Goal: Task Accomplishment & Management: Use online tool/utility

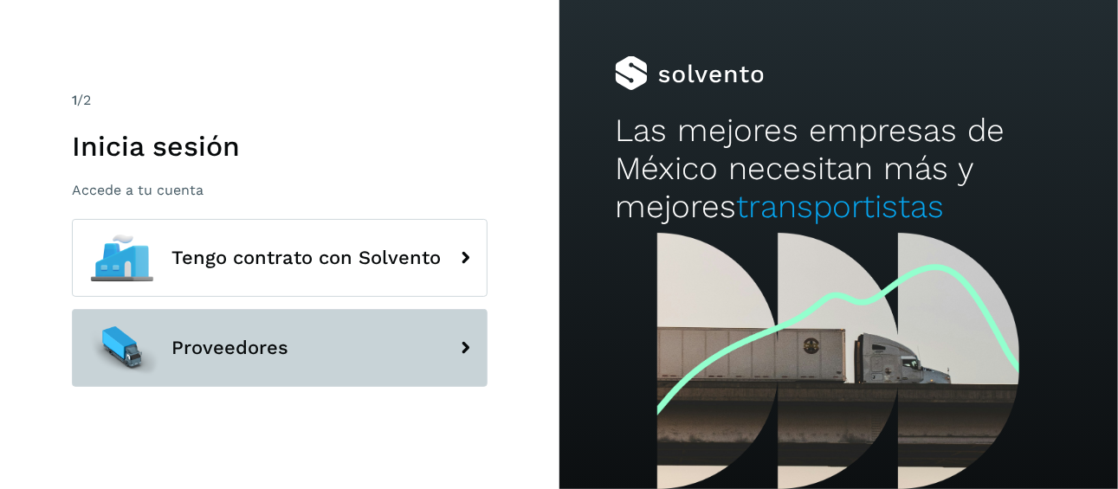
click at [274, 352] on span "Proveedores" at bounding box center [229, 348] width 117 height 21
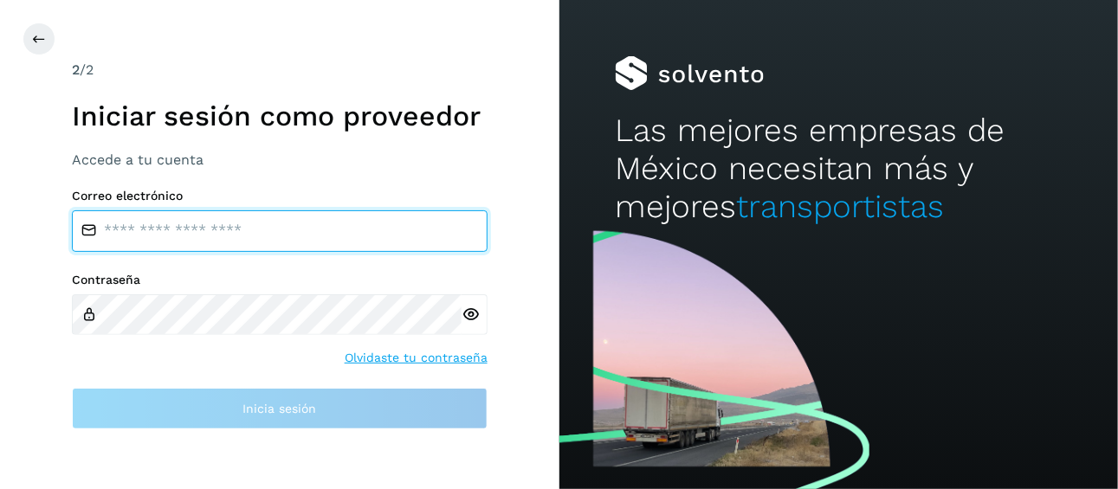
type input "**********"
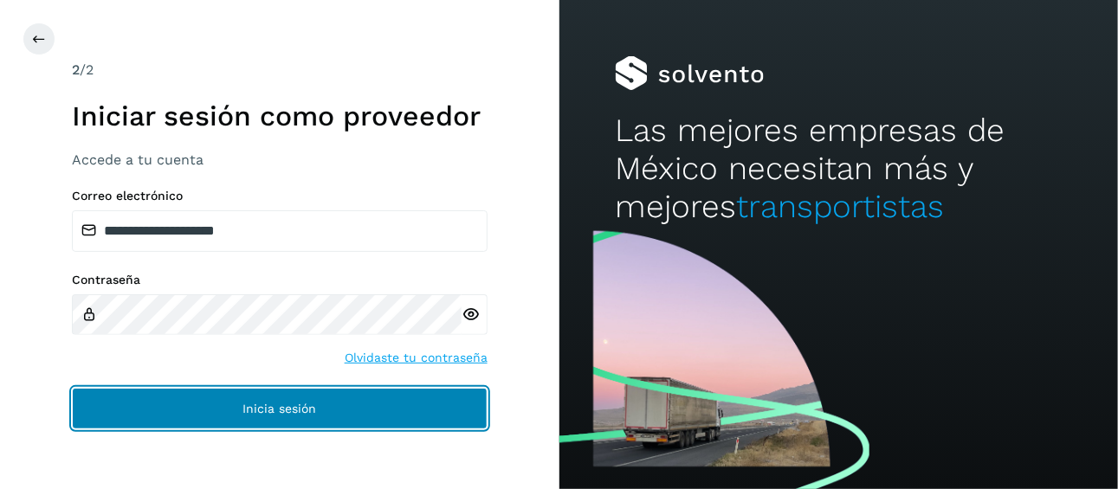
click at [297, 410] on span "Inicia sesión" at bounding box center [279, 409] width 74 height 12
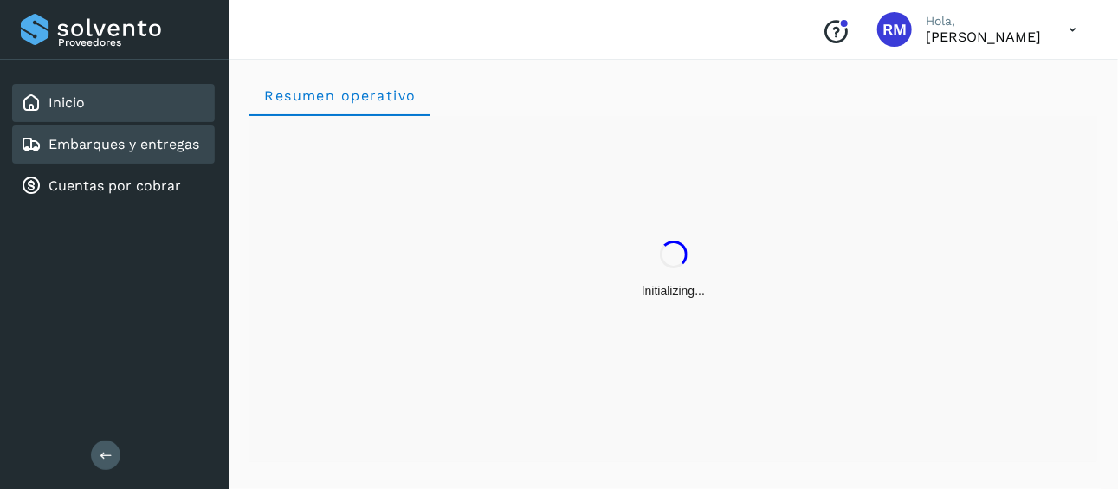
click at [204, 150] on div "Embarques y entregas" at bounding box center [113, 145] width 203 height 38
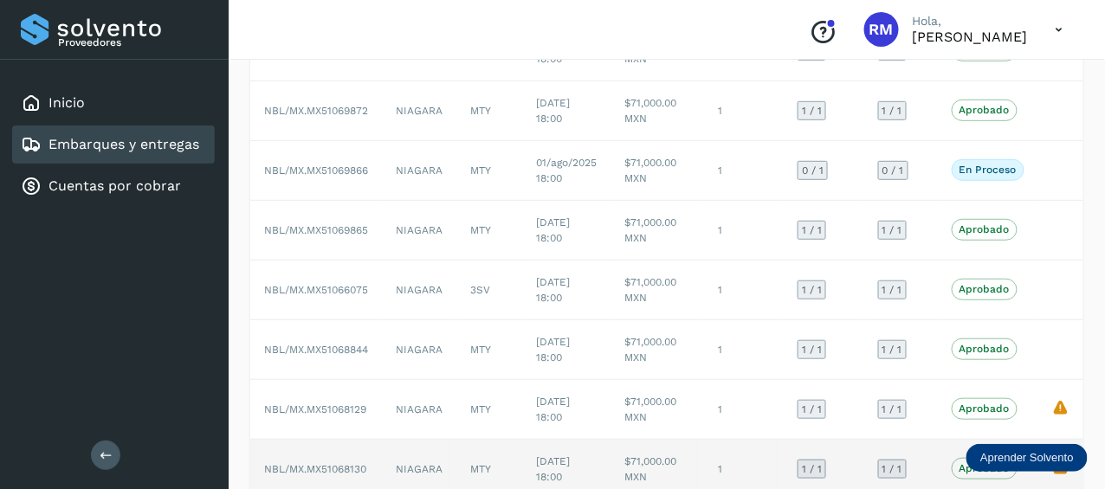
scroll to position [173, 0]
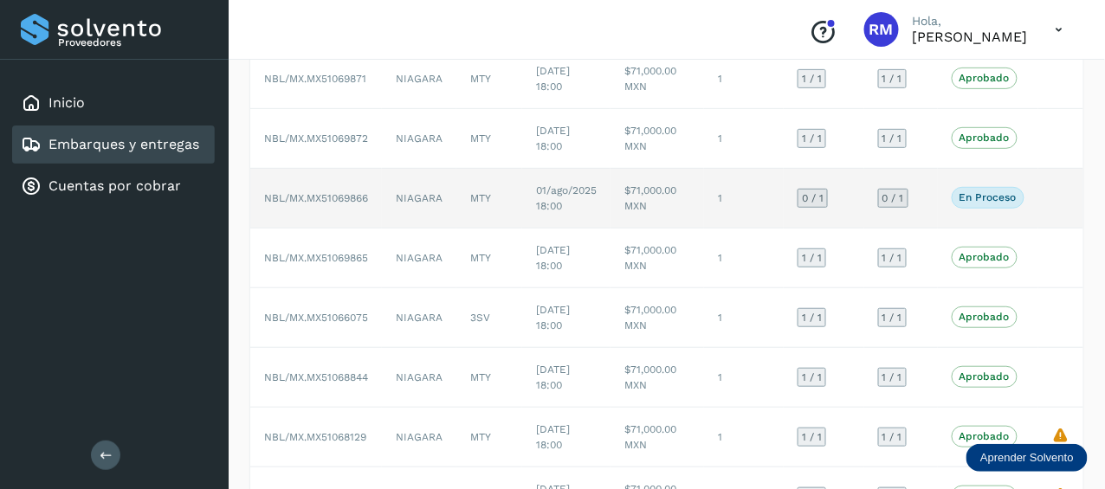
click at [344, 196] on span "NBL/MX.MX51069866" at bounding box center [316, 198] width 104 height 12
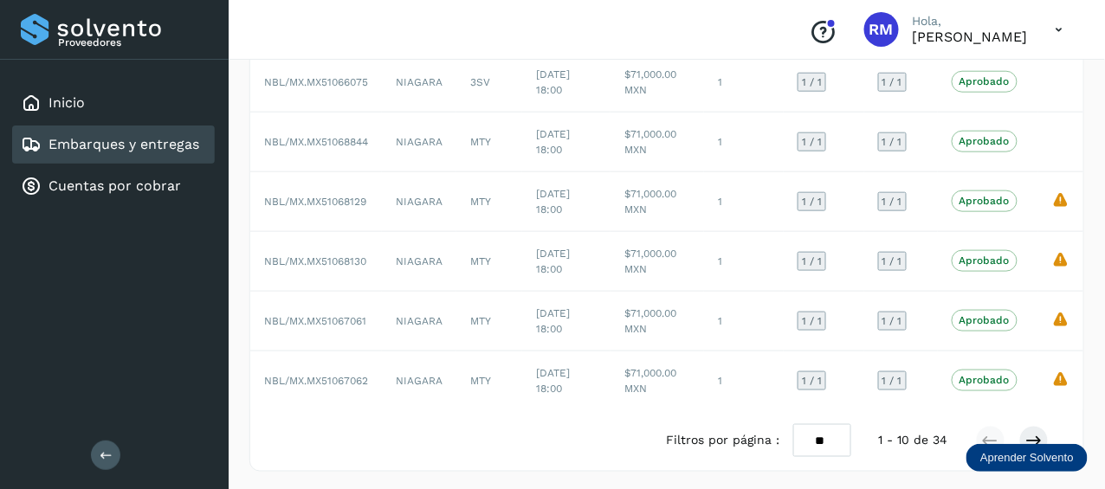
scroll to position [421, 0]
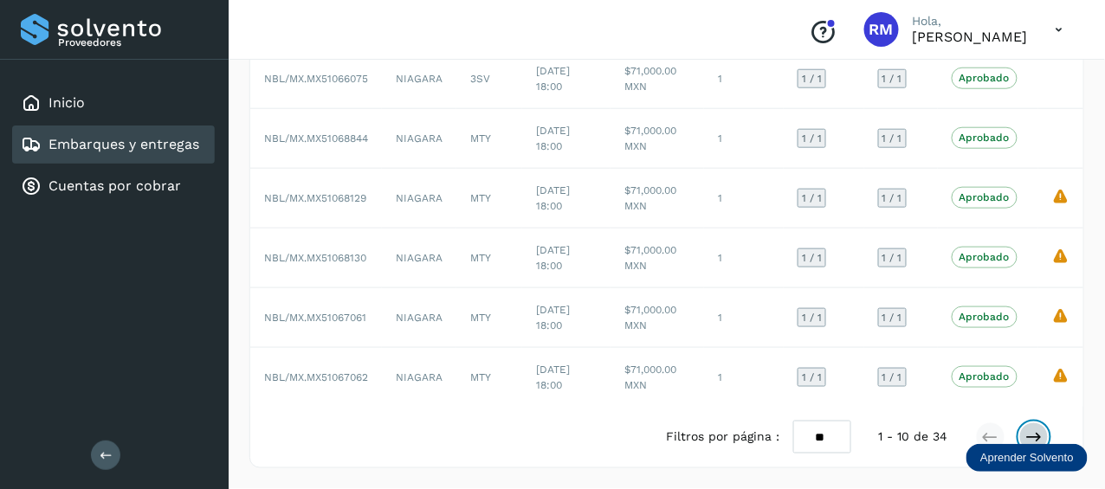
click at [1039, 436] on icon at bounding box center [1033, 437] width 17 height 17
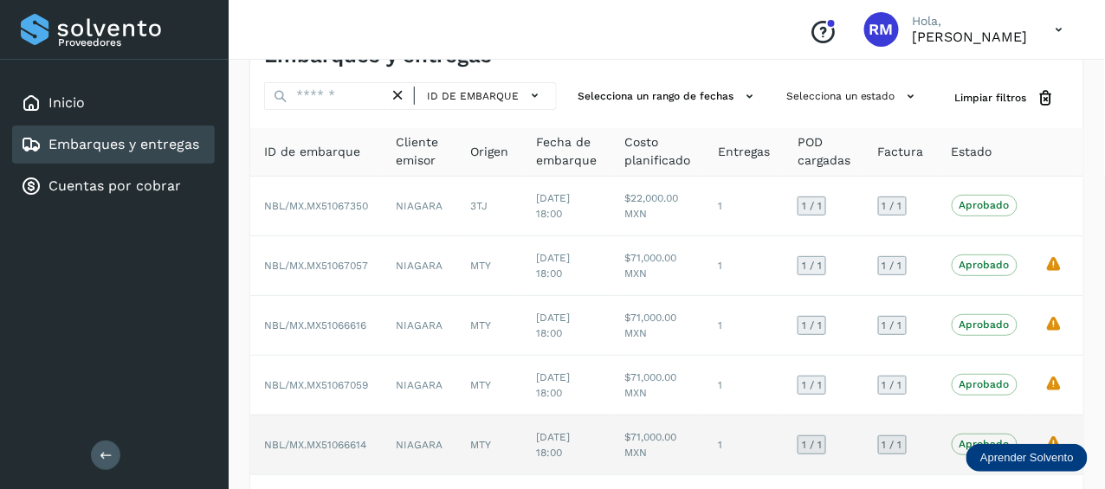
scroll to position [0, 0]
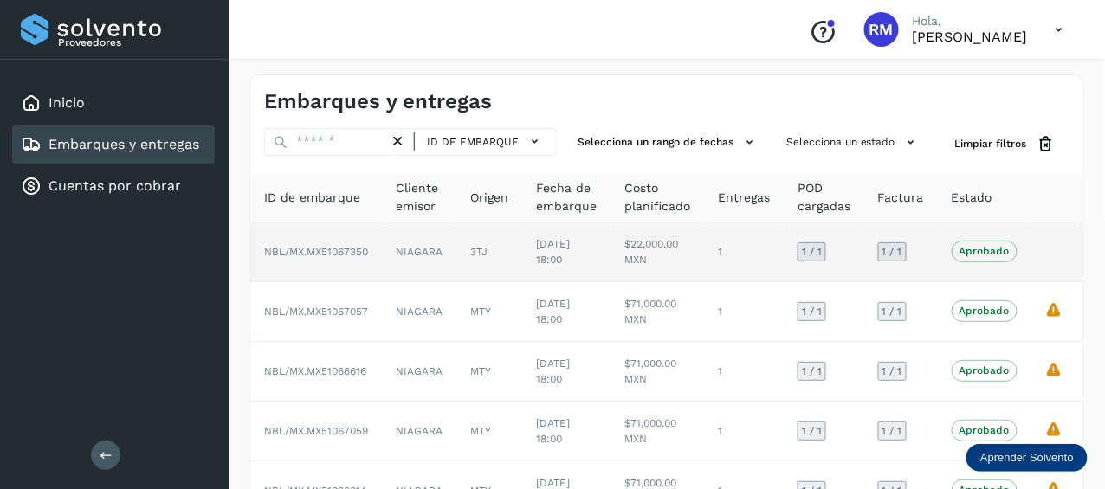
click at [342, 250] on span "NBL/MX.MX51067350" at bounding box center [316, 252] width 104 height 12
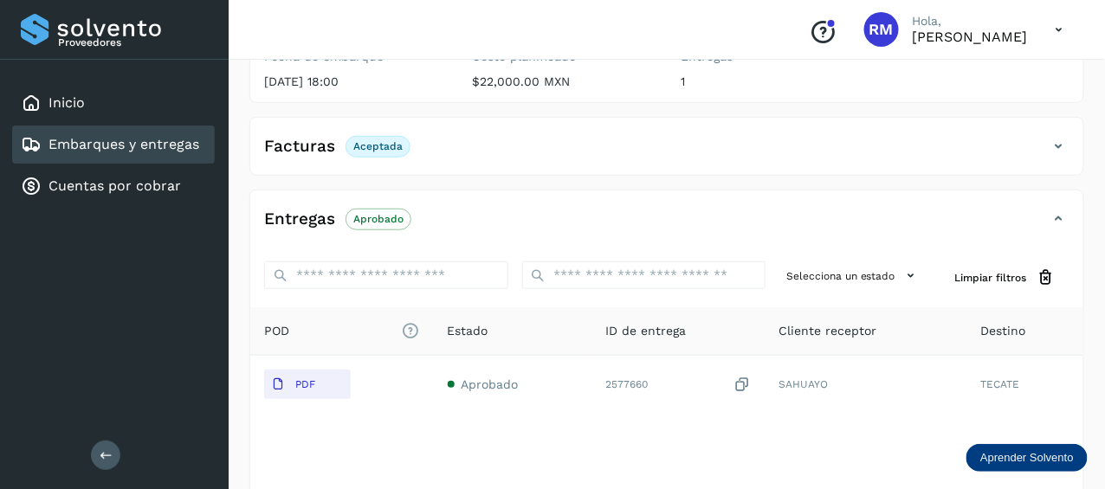
scroll to position [259, 0]
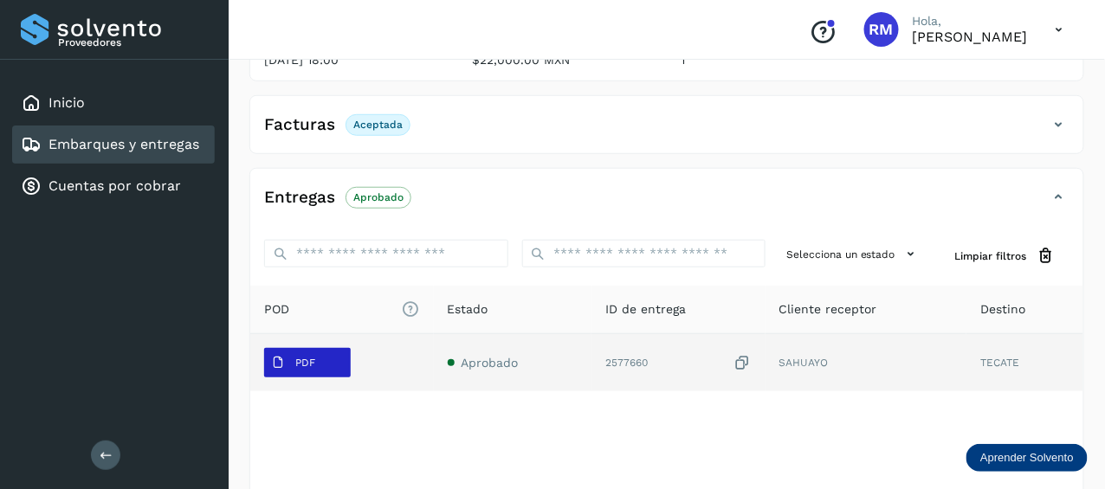
click at [323, 358] on button "PDF" at bounding box center [307, 362] width 87 height 29
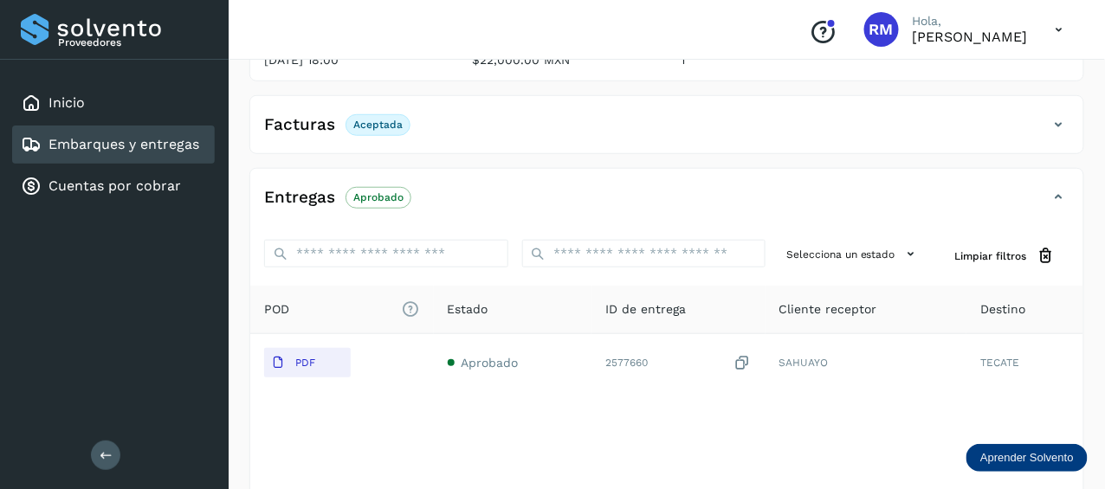
click at [177, 147] on link "Embarques y entregas" at bounding box center [123, 144] width 151 height 16
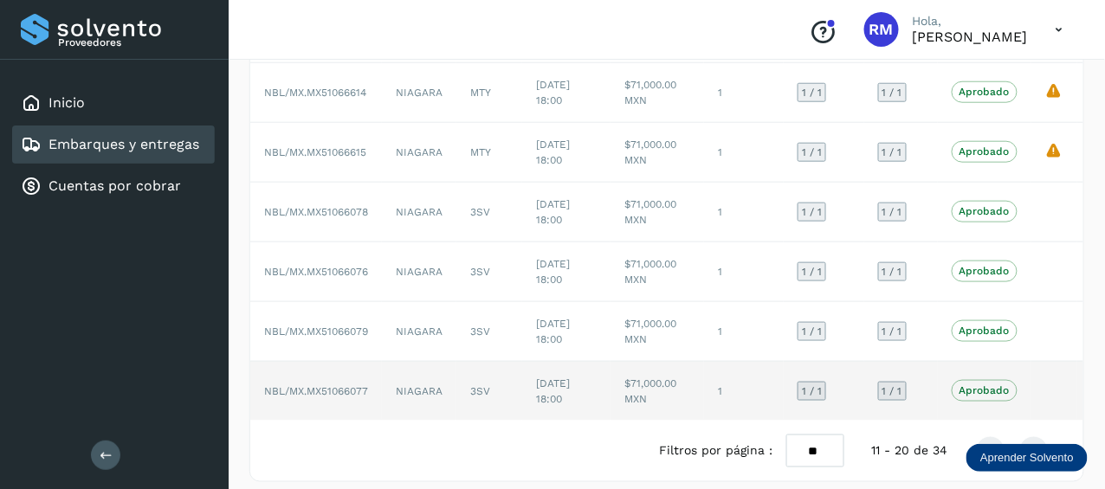
scroll to position [421, 0]
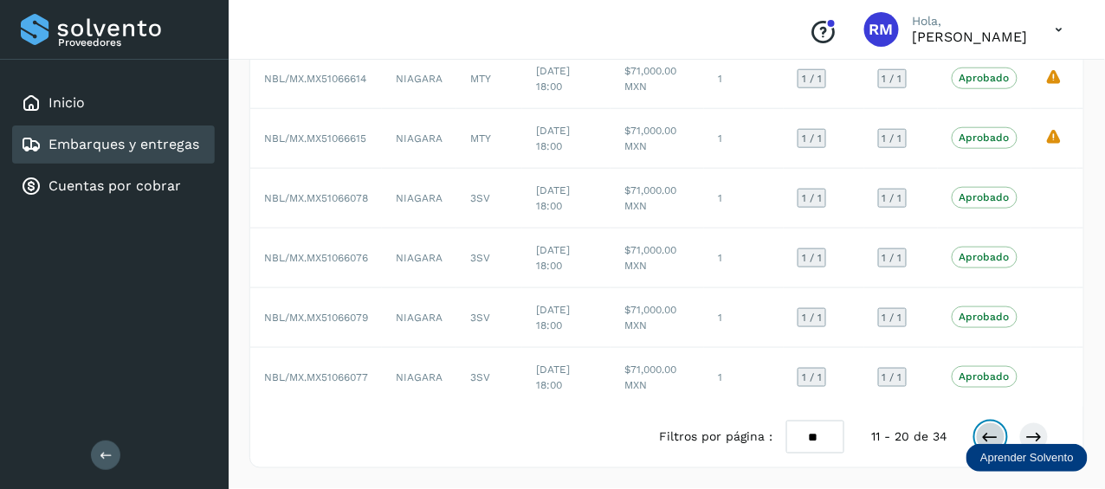
click at [984, 431] on icon at bounding box center [990, 437] width 17 height 17
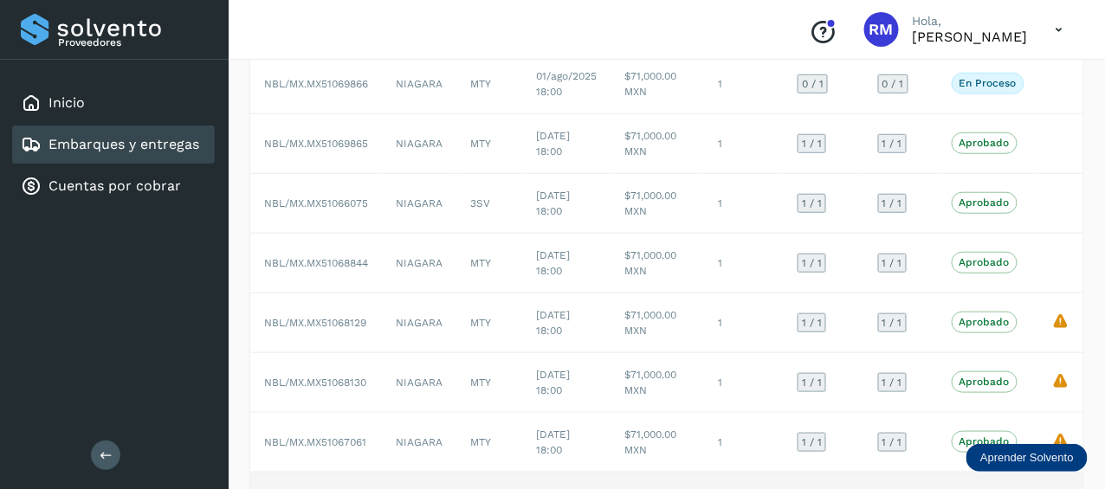
scroll to position [249, 0]
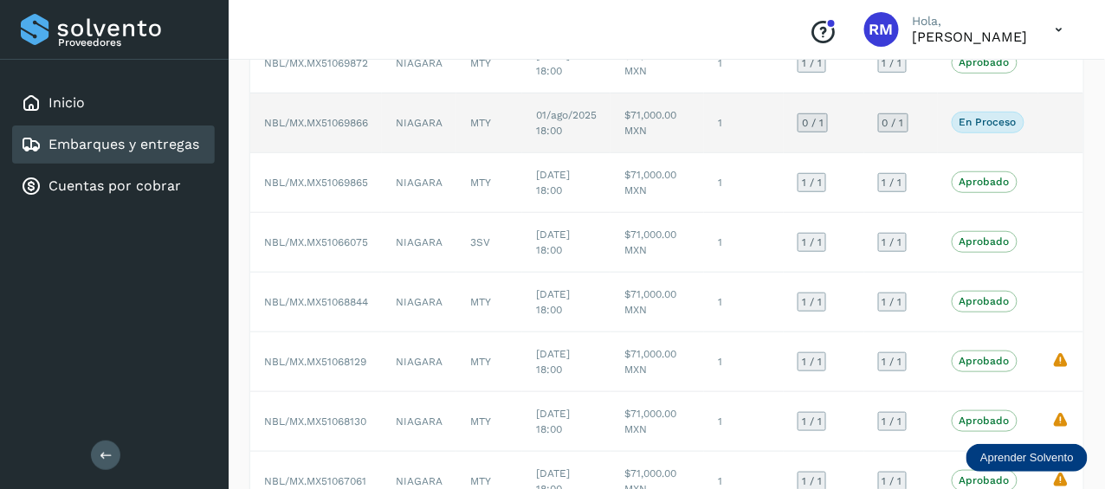
click at [339, 120] on span "NBL/MX.MX51069866" at bounding box center [316, 123] width 104 height 12
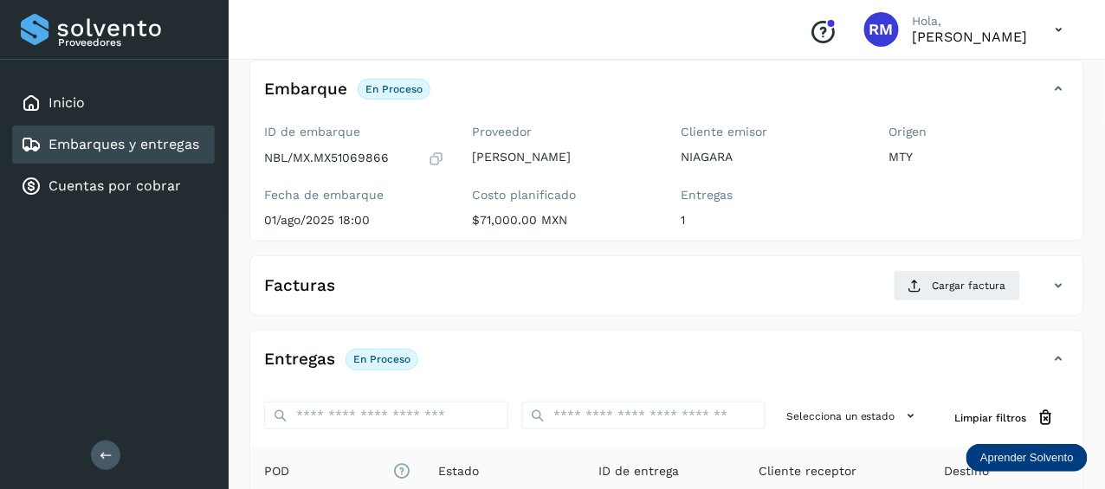
scroll to position [74, 0]
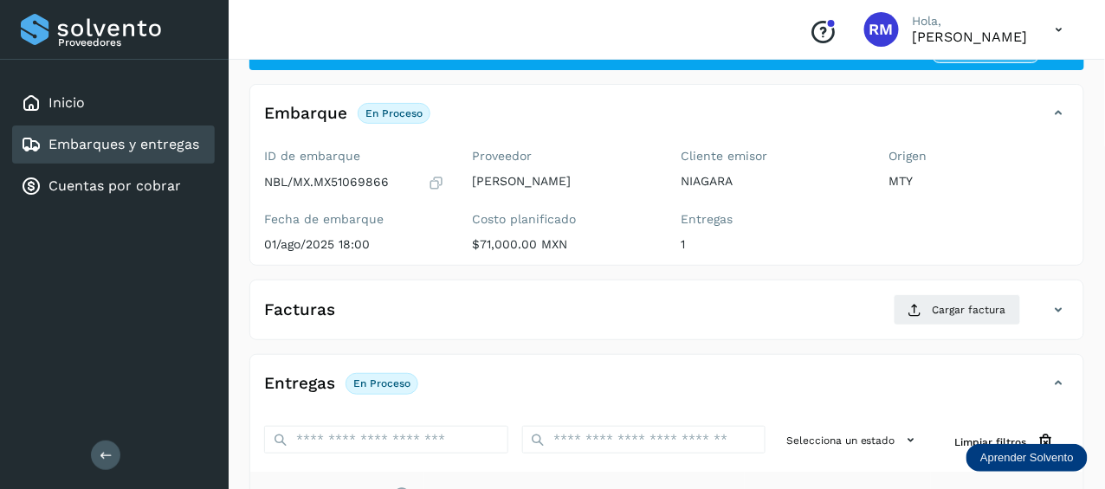
click at [382, 184] on p "NBL/MX.MX51069866" at bounding box center [326, 182] width 125 height 15
copy p "MX51069866"
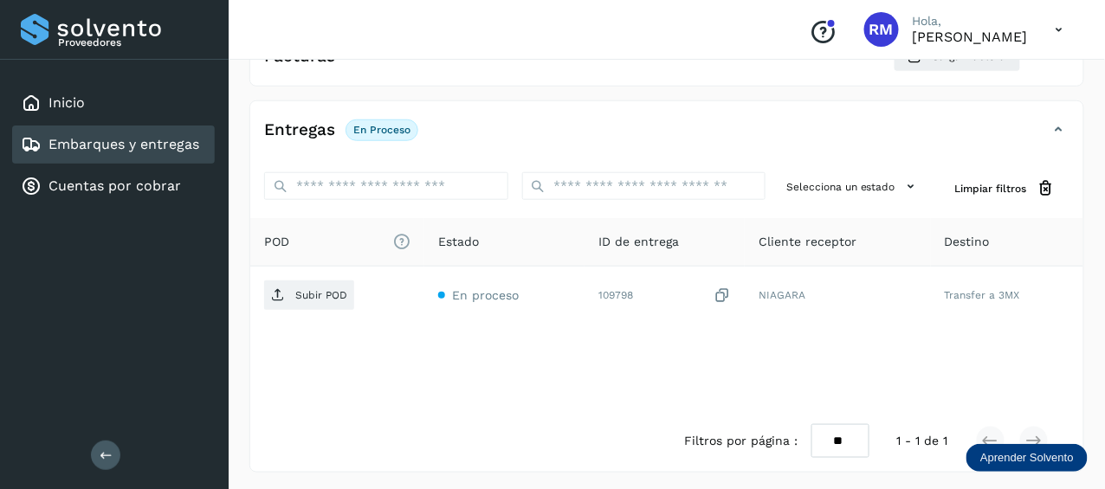
scroll to position [0, 0]
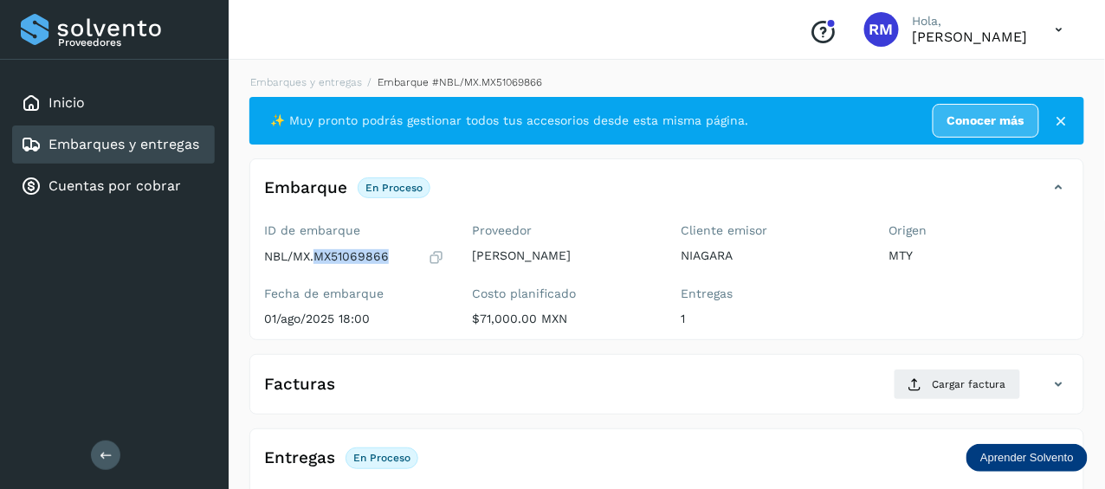
copy p "MX51069866"
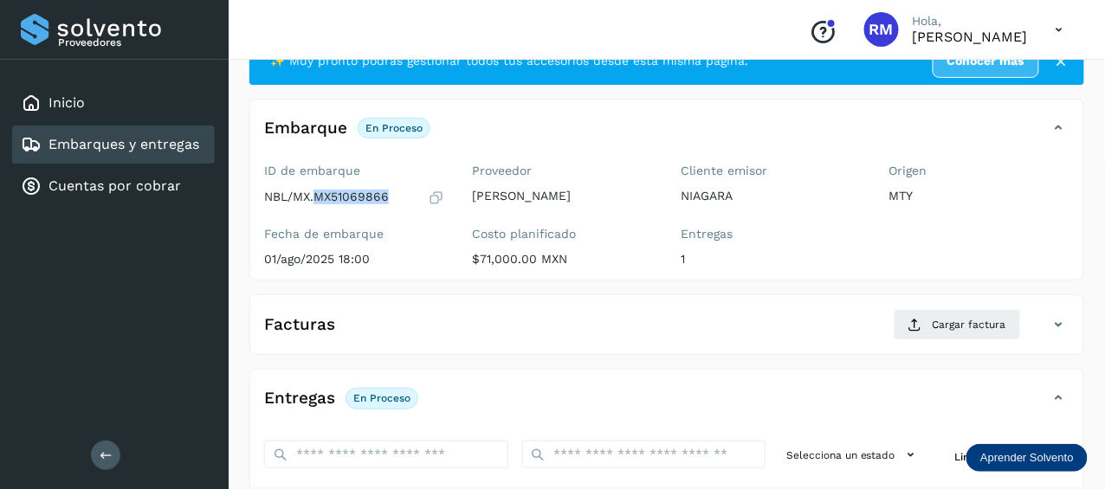
scroll to position [87, 0]
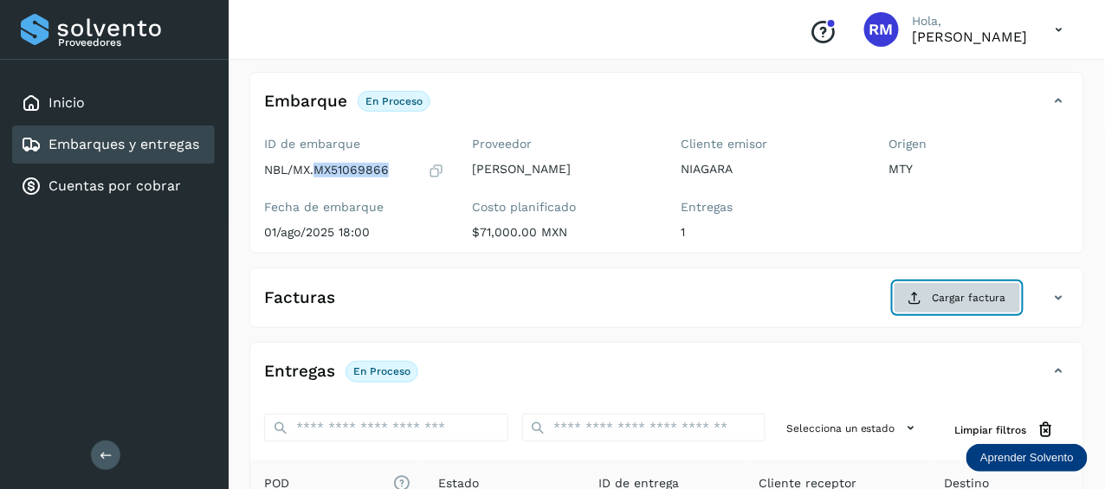
click at [962, 297] on span "Cargar factura" at bounding box center [970, 298] width 74 height 16
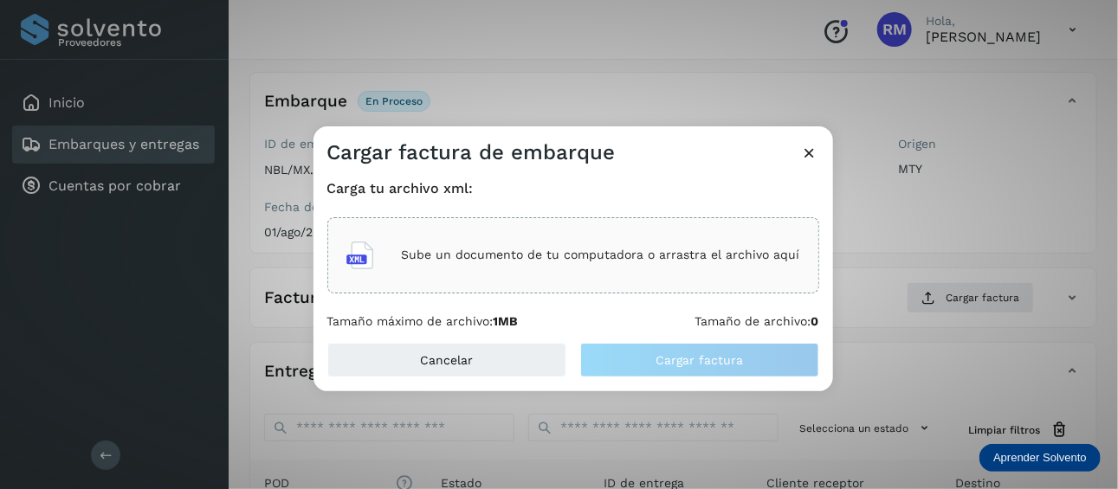
click at [456, 261] on p "Sube un documento de tu computadora o arrastra el archivo aquí" at bounding box center [601, 255] width 398 height 15
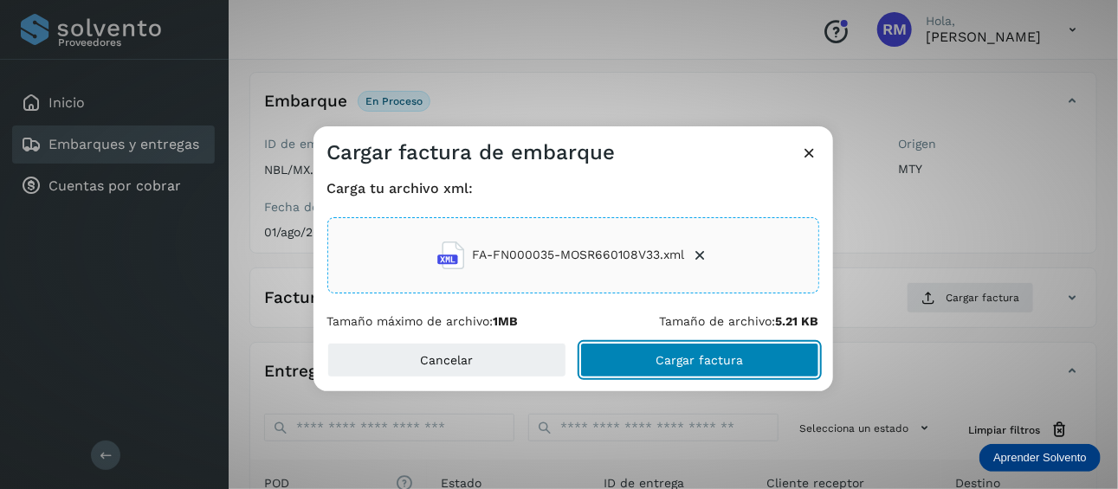
click at [683, 361] on span "Cargar factura" at bounding box center [698, 360] width 87 height 12
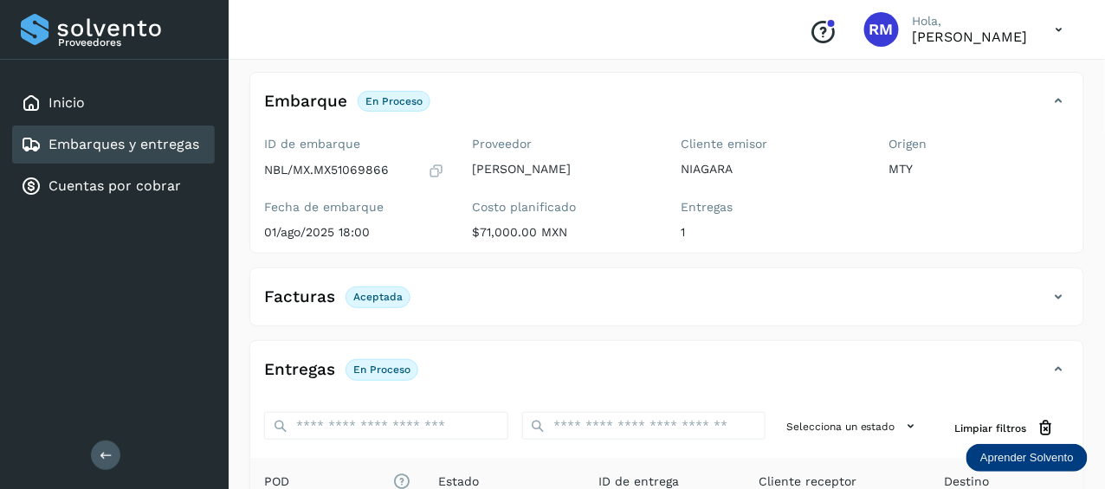
scroll to position [173, 0]
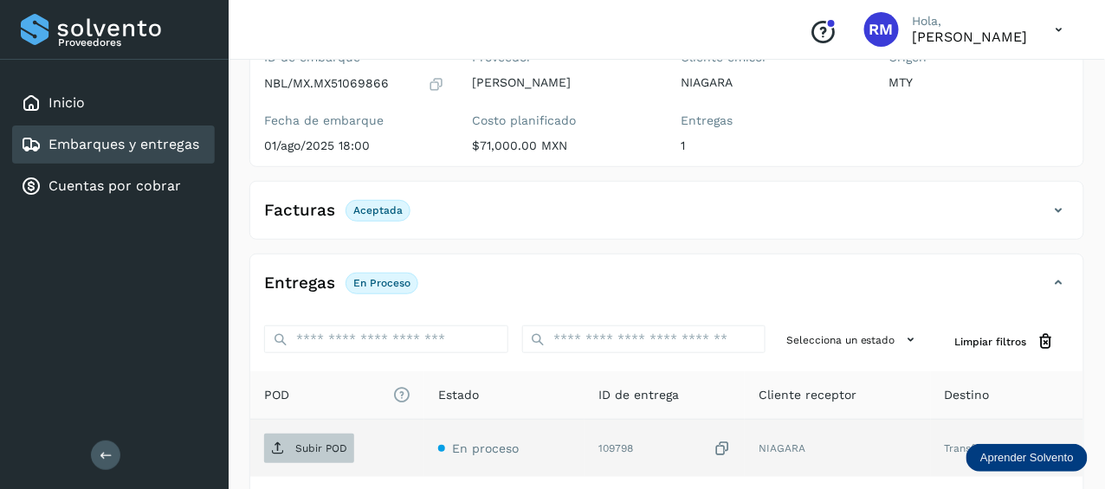
click at [310, 445] on p "Subir POD" at bounding box center [321, 448] width 52 height 12
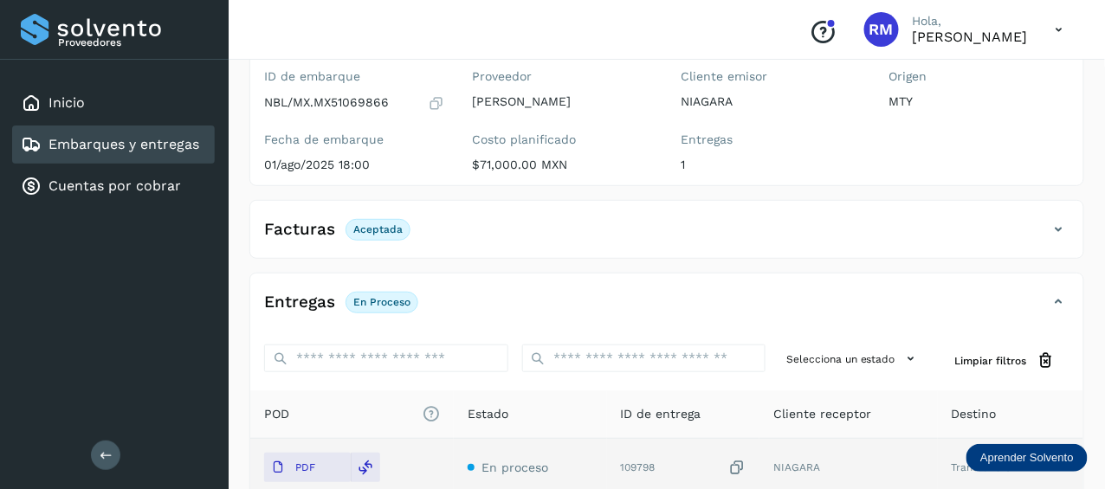
scroll to position [241, 0]
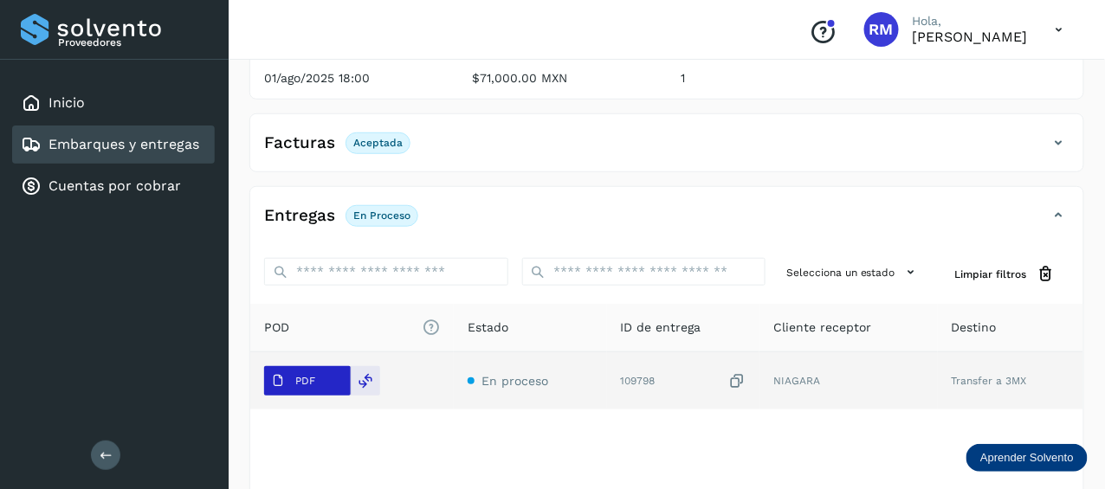
click at [324, 377] on button "PDF" at bounding box center [307, 380] width 87 height 29
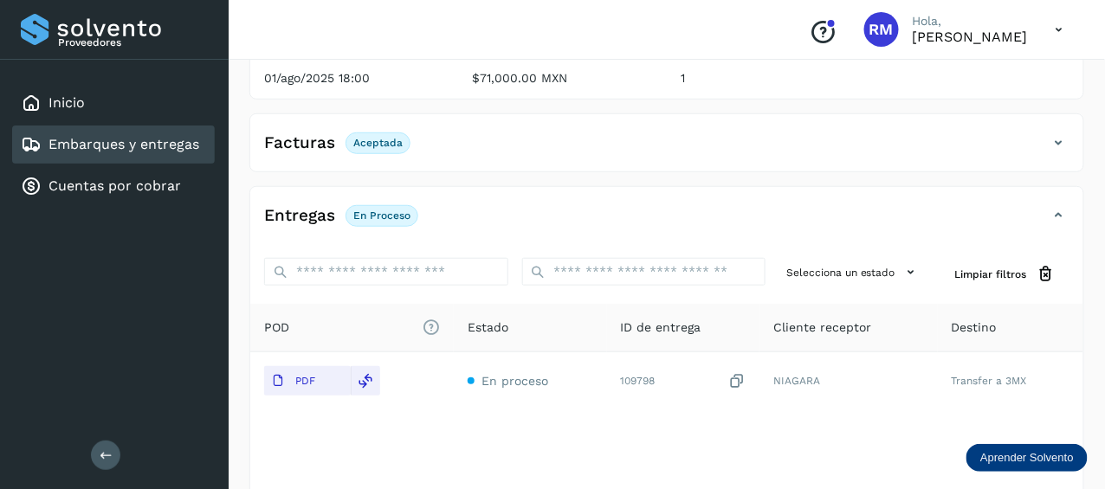
scroll to position [327, 0]
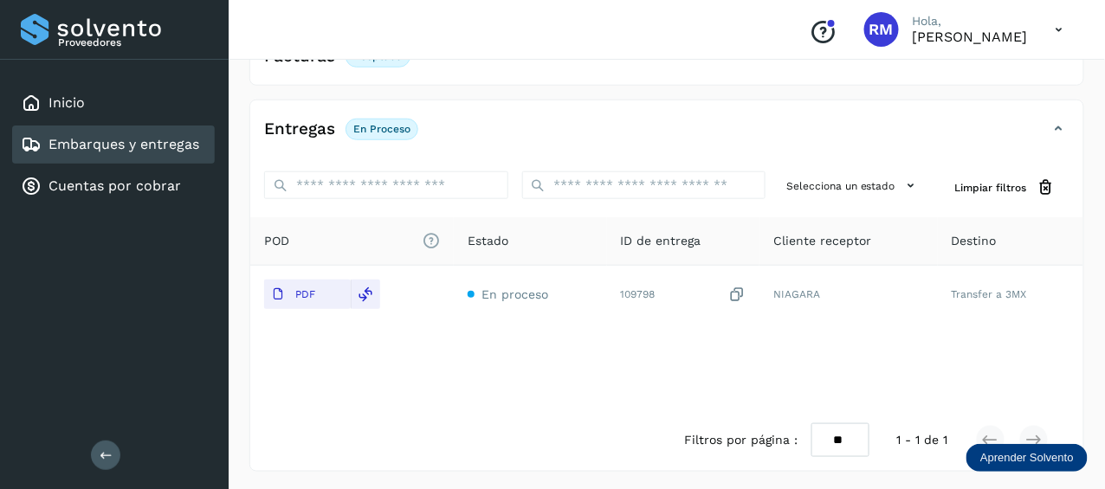
click at [158, 142] on link "Embarques y entregas" at bounding box center [123, 144] width 151 height 16
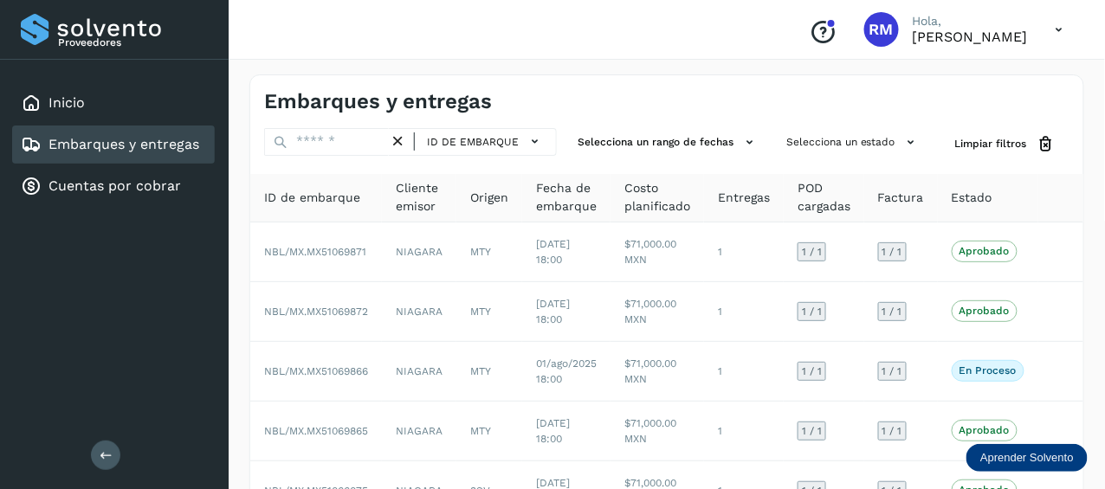
scroll to position [87, 0]
